Goal: Task Accomplishment & Management: Manage account settings

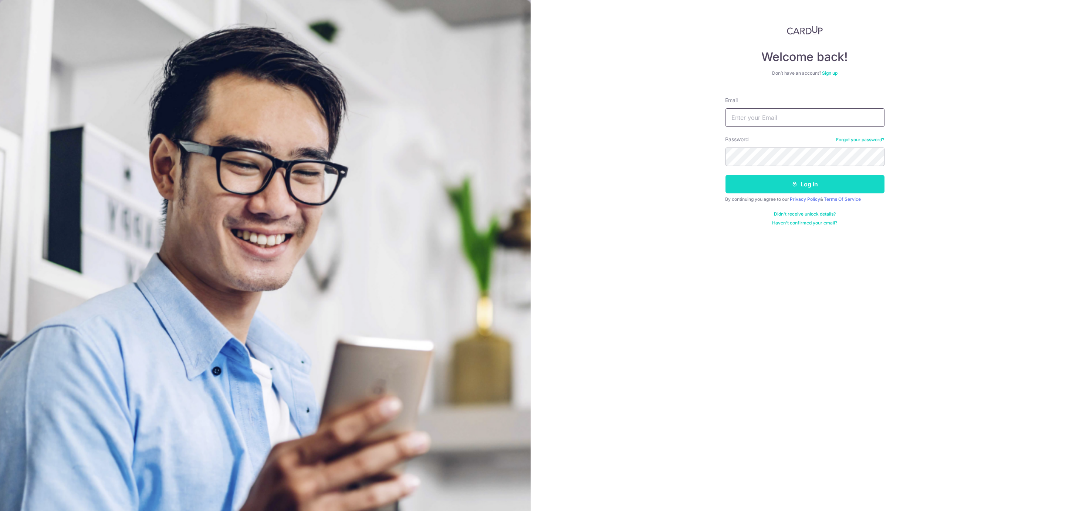
type input "[PERSON_NAME][EMAIL_ADDRESS][DOMAIN_NAME]"
click at [797, 187] on icon "submit" at bounding box center [795, 184] width 6 height 6
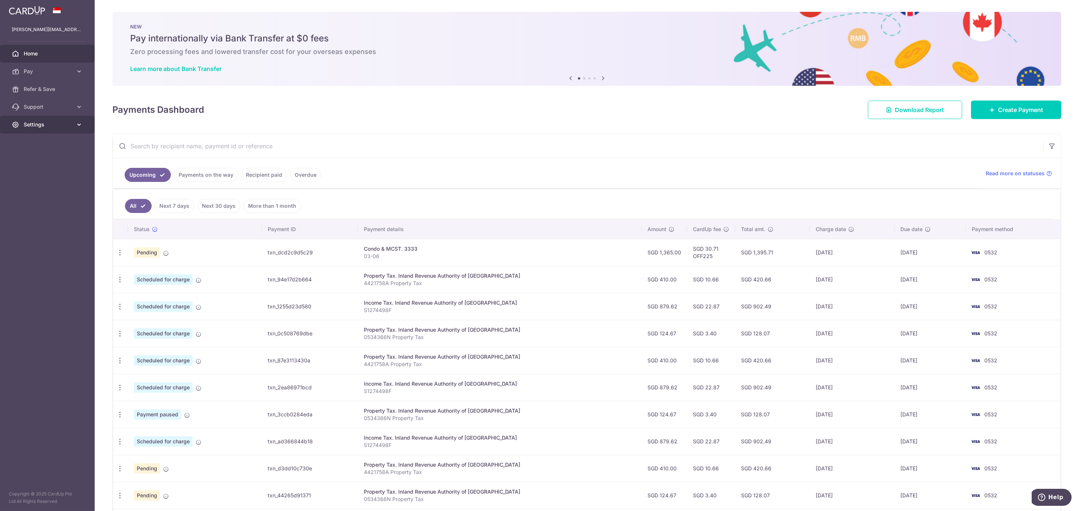
click at [43, 125] on span "Settings" at bounding box center [48, 124] width 49 height 7
click at [34, 161] on span "Logout" at bounding box center [48, 159] width 49 height 7
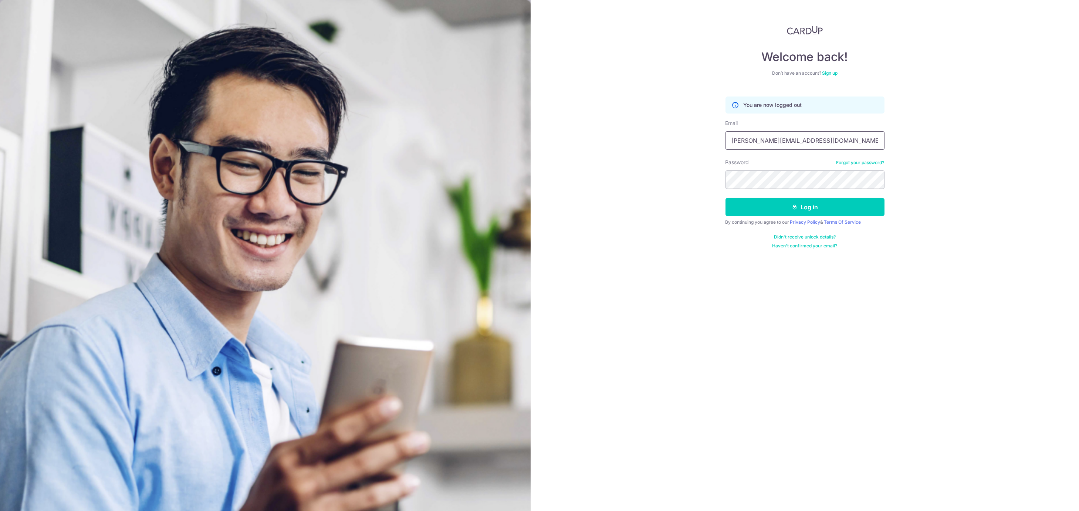
click at [821, 144] on input "[PERSON_NAME][EMAIL_ADDRESS][DOMAIN_NAME]" at bounding box center [805, 140] width 159 height 18
type input "one0six4@gmail.com"
click at [781, 208] on button "Log in" at bounding box center [805, 207] width 159 height 18
click at [810, 141] on input "[PERSON_NAME][EMAIL_ADDRESS][DOMAIN_NAME]" at bounding box center [805, 140] width 159 height 18
type input "one0six4@gmail.com"
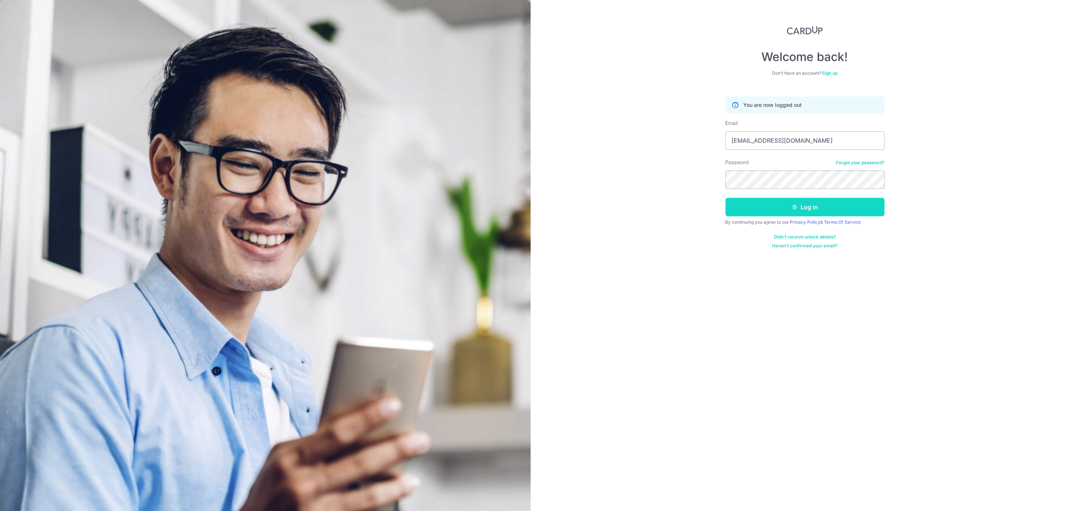
click at [795, 206] on icon "submit" at bounding box center [795, 207] width 6 height 6
